Goal: Find contact information: Find contact information

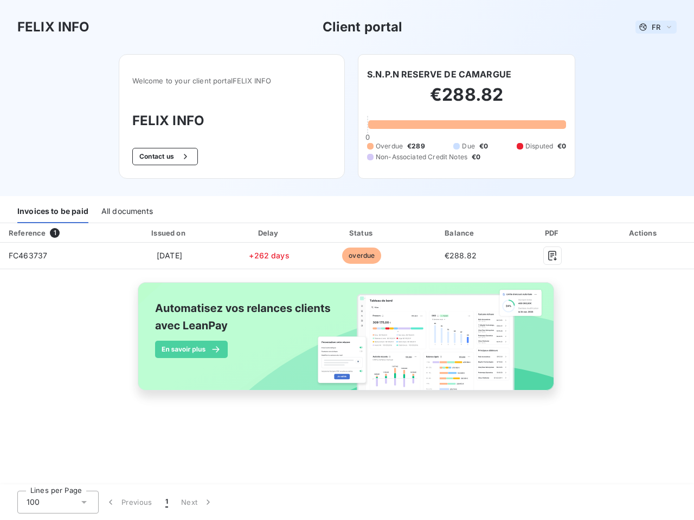
click at [656, 27] on span "FR" at bounding box center [656, 27] width 9 height 9
click at [163, 157] on button "Contact us" at bounding box center [165, 156] width 66 height 17
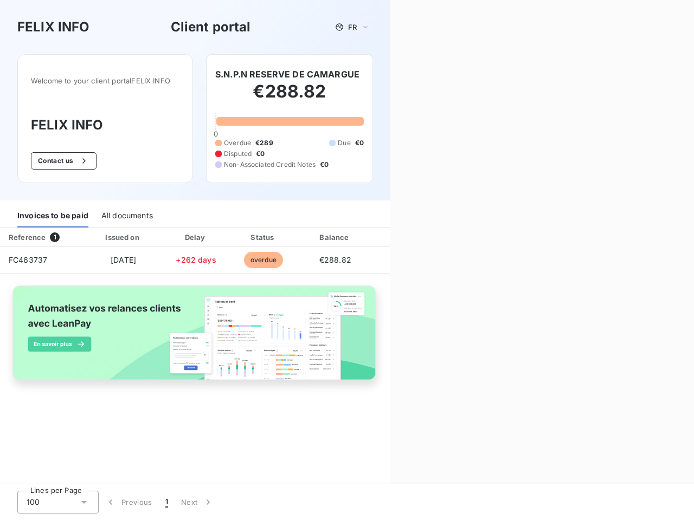
click at [439, 74] on div "Contact us Fill out the form below, and a member of our team will get back to y…" at bounding box center [542, 260] width 304 height 520
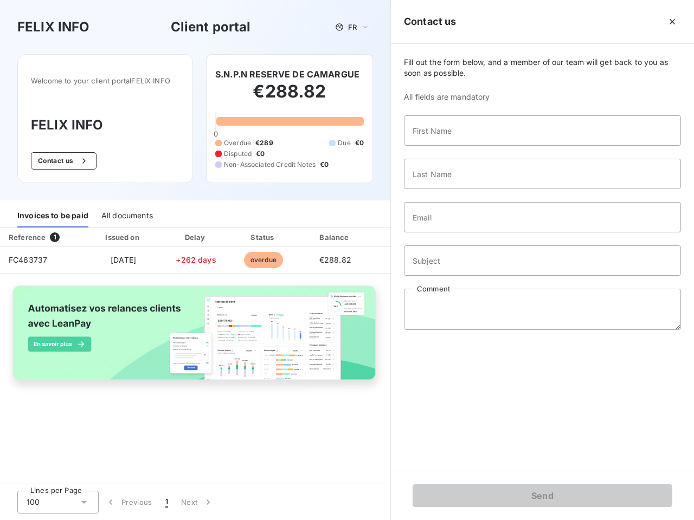
click at [53, 212] on div "Invoices to be paid" at bounding box center [52, 216] width 71 height 23
click at [126, 212] on div "All documents" at bounding box center [127, 216] width 52 height 23
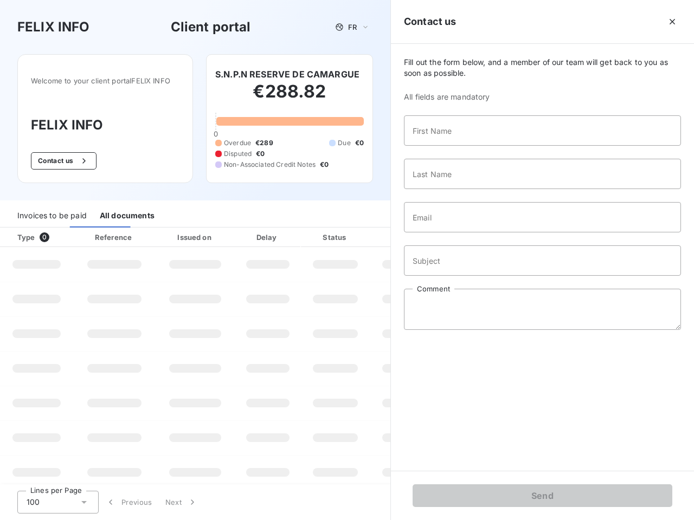
click at [57, 233] on div "Type 0" at bounding box center [41, 237] width 60 height 11
click at [169, 233] on div "Issued on" at bounding box center [195, 237] width 75 height 11
click at [269, 233] on div "Delay" at bounding box center [268, 237] width 62 height 11
click at [362, 233] on div at bounding box center [362, 237] width 11 height 11
click at [460, 233] on div "Fill out the form below, and a member of our team will get back to you as soon …" at bounding box center [542, 257] width 303 height 427
